Goal: Transaction & Acquisition: Purchase product/service

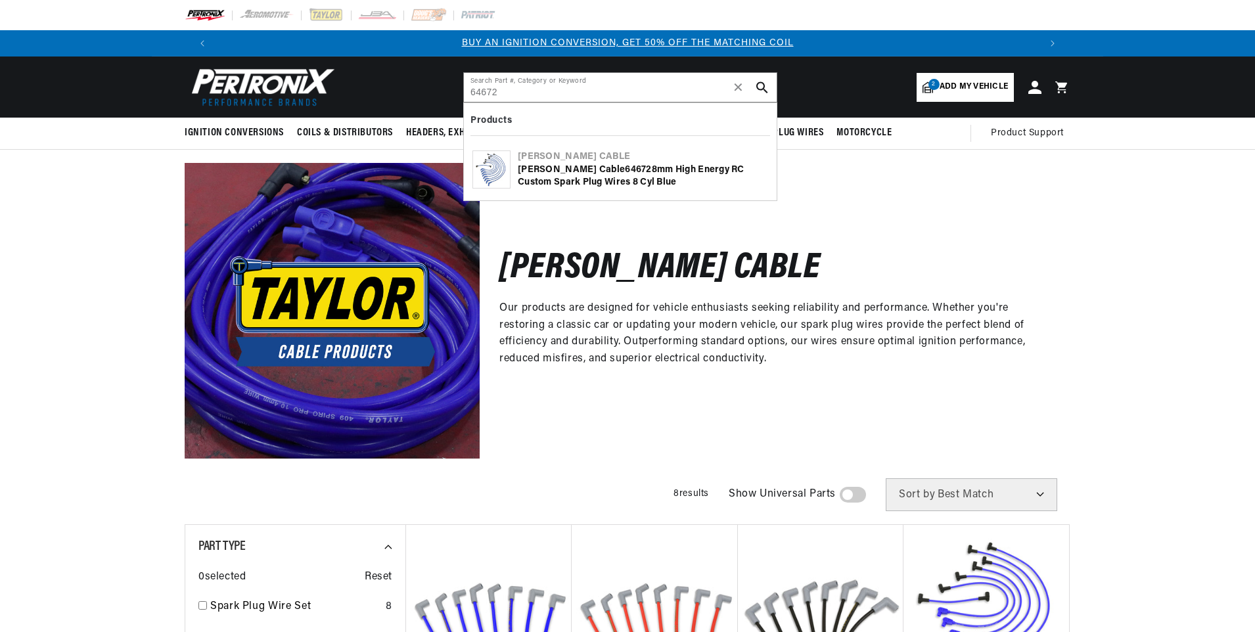
type input "64672"
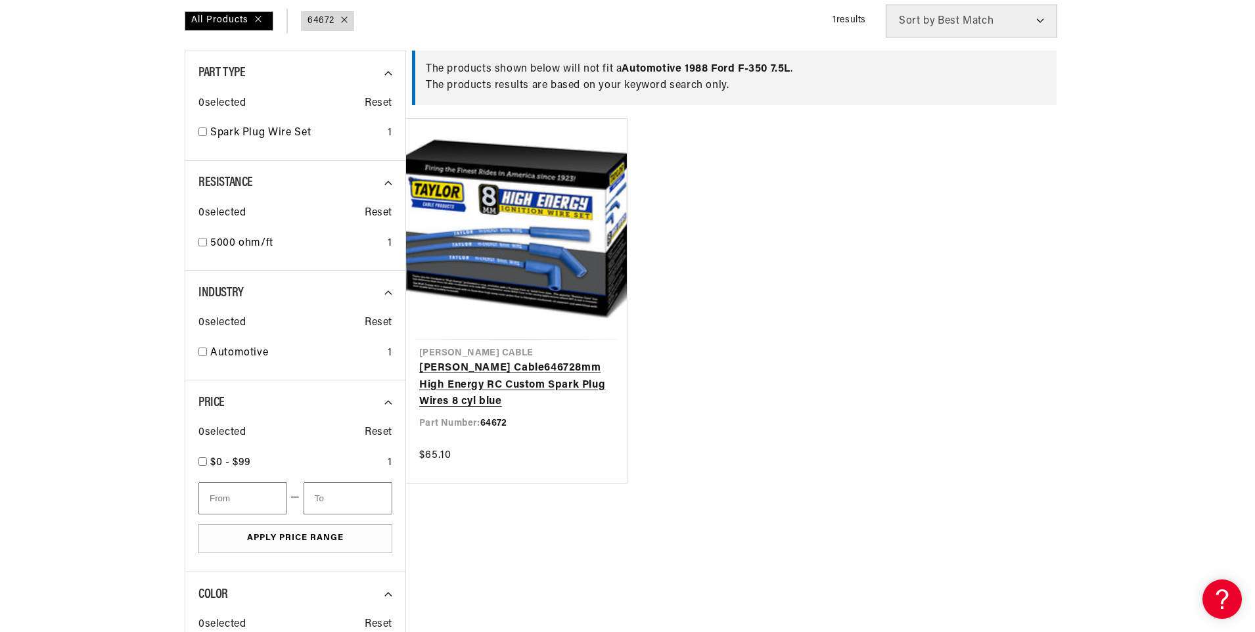
click at [489, 365] on link "[PERSON_NAME] Cable 64672 8mm High Energy RC Custom Spark Plug Wires 8 cyl blue" at bounding box center [516, 385] width 194 height 51
